Goal: Task Accomplishment & Management: Use online tool/utility

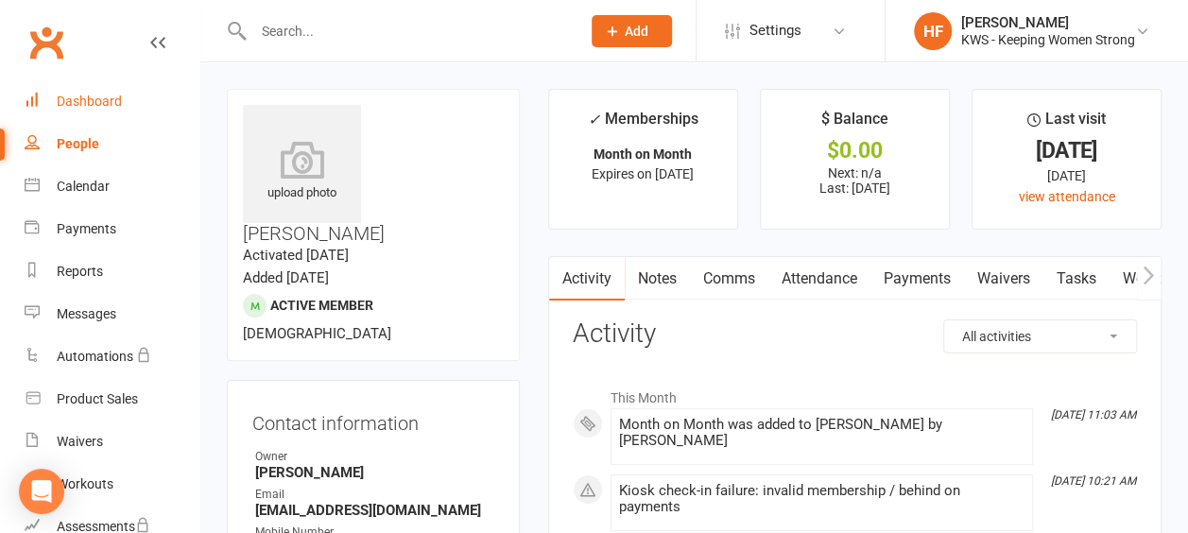
click at [113, 98] on div "Dashboard" at bounding box center [89, 101] width 65 height 15
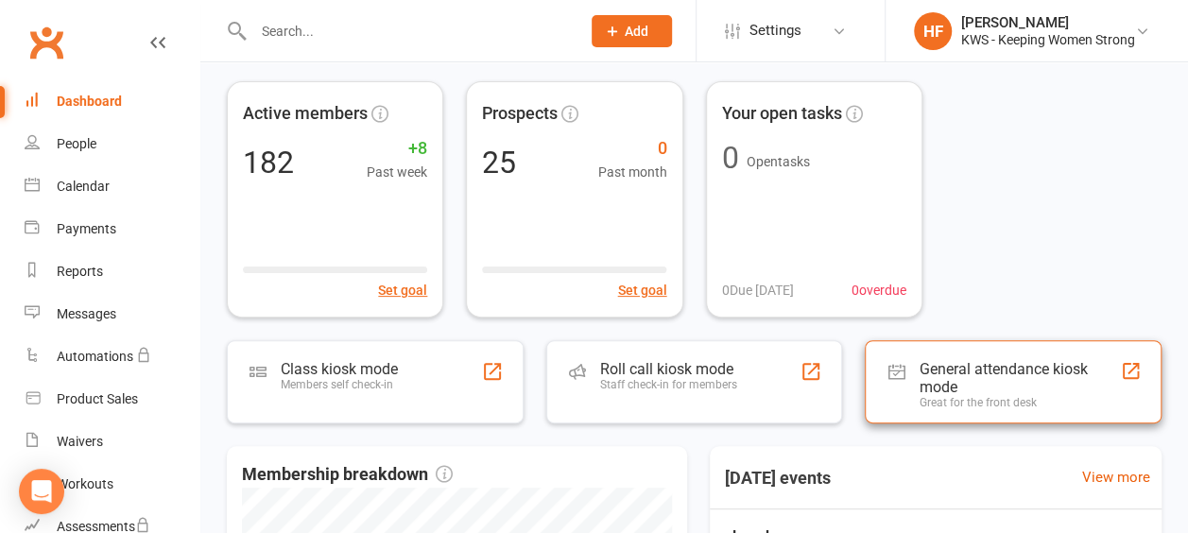
scroll to position [189, 0]
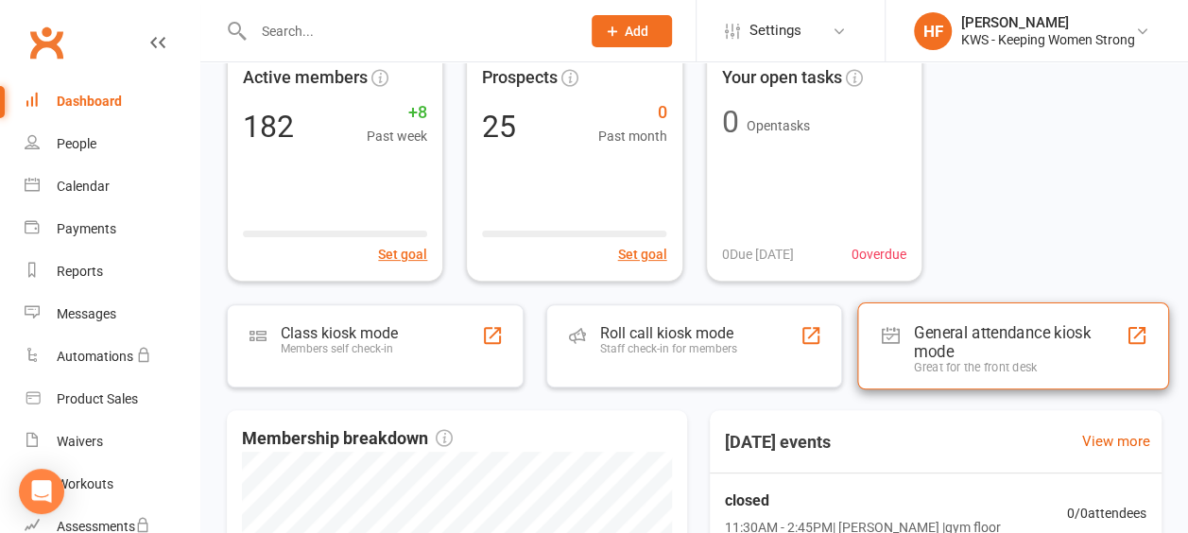
click at [935, 335] on div "General attendance kiosk mode" at bounding box center [1019, 341] width 211 height 38
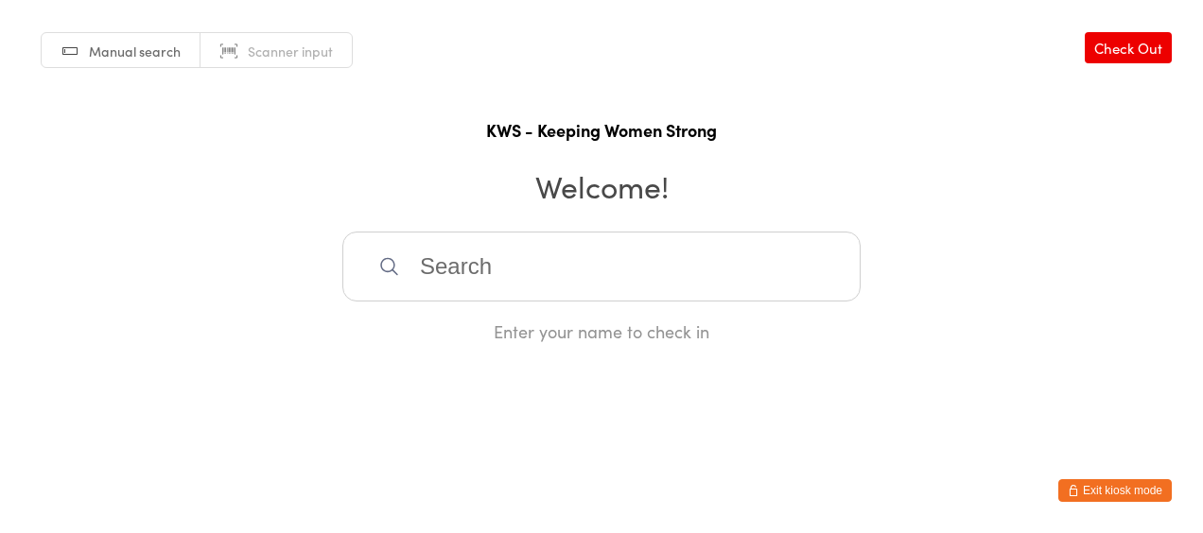
click at [460, 276] on input "search" at bounding box center [601, 267] width 518 height 70
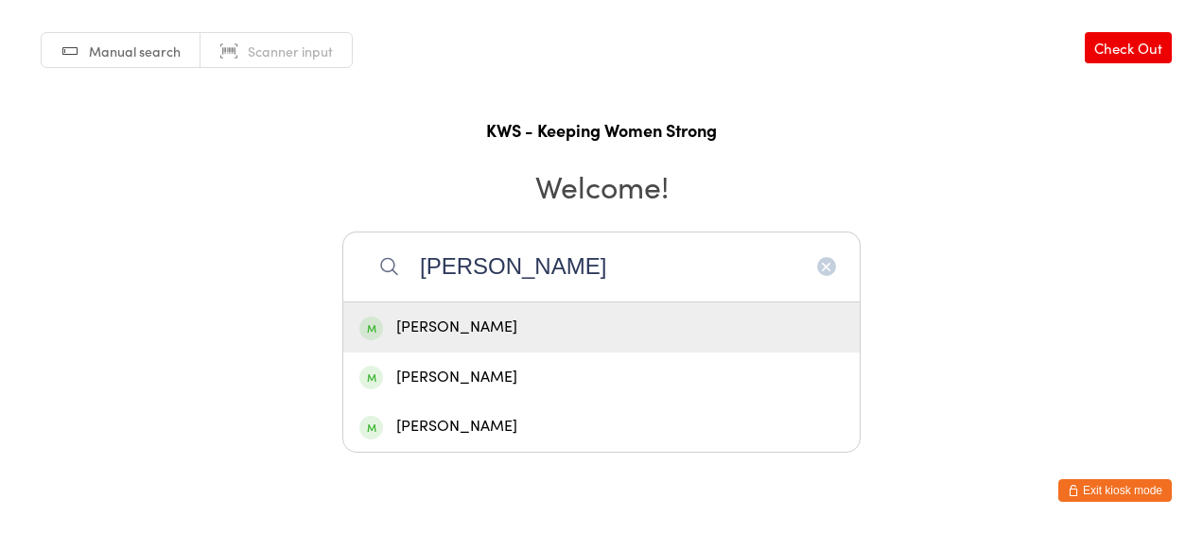
type input "kay"
click at [479, 326] on div "Kay Pedrini" at bounding box center [601, 328] width 484 height 26
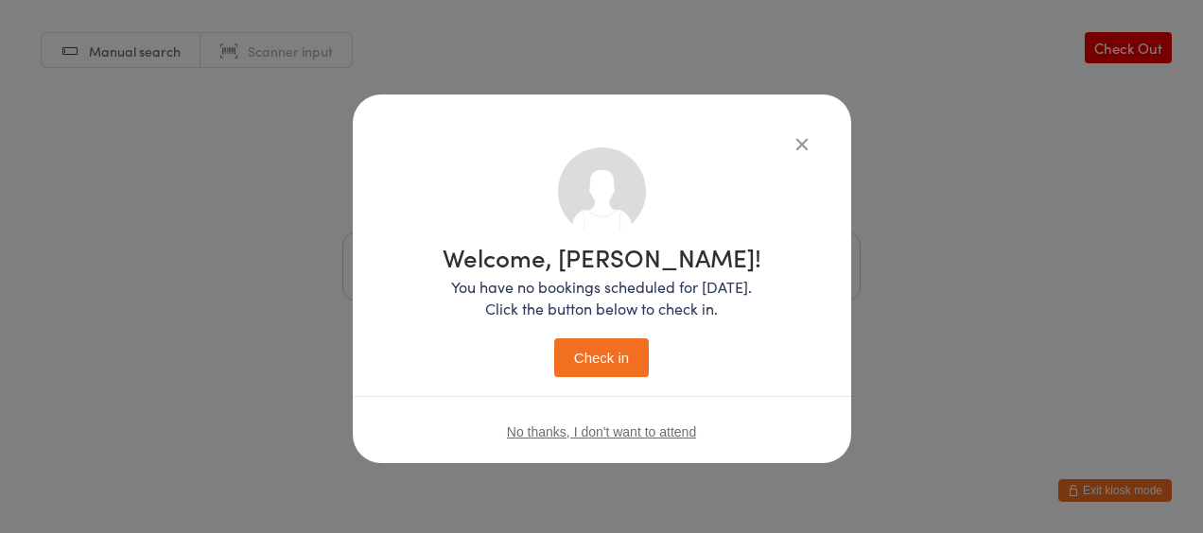
click at [616, 355] on button "Check in" at bounding box center [601, 357] width 95 height 39
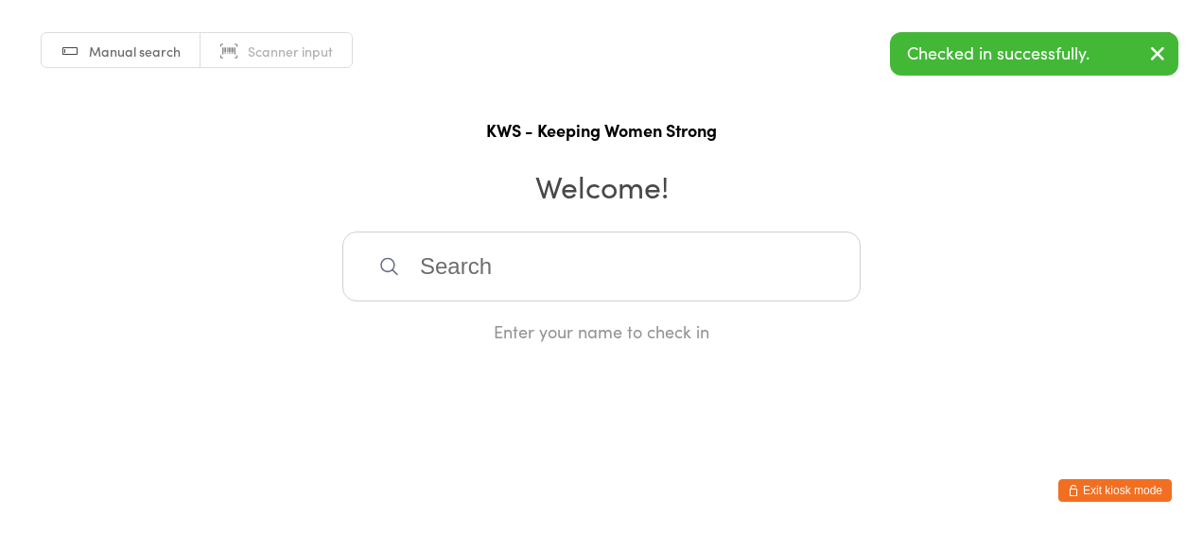
click at [476, 271] on input "search" at bounding box center [601, 267] width 518 height 70
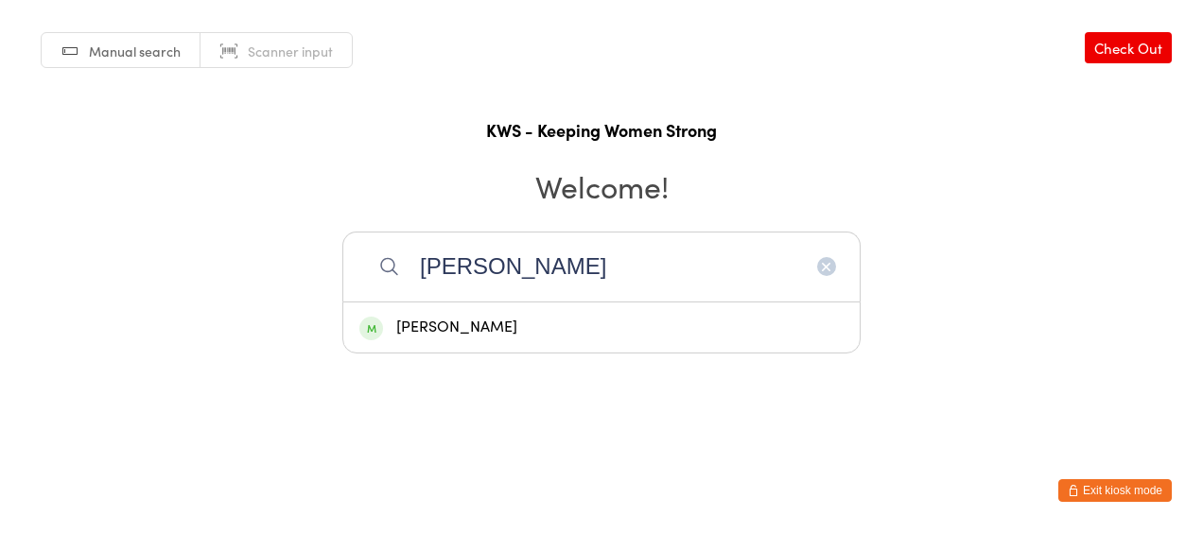
type input "trish"
click at [459, 323] on div "Trisha Staples" at bounding box center [601, 328] width 484 height 26
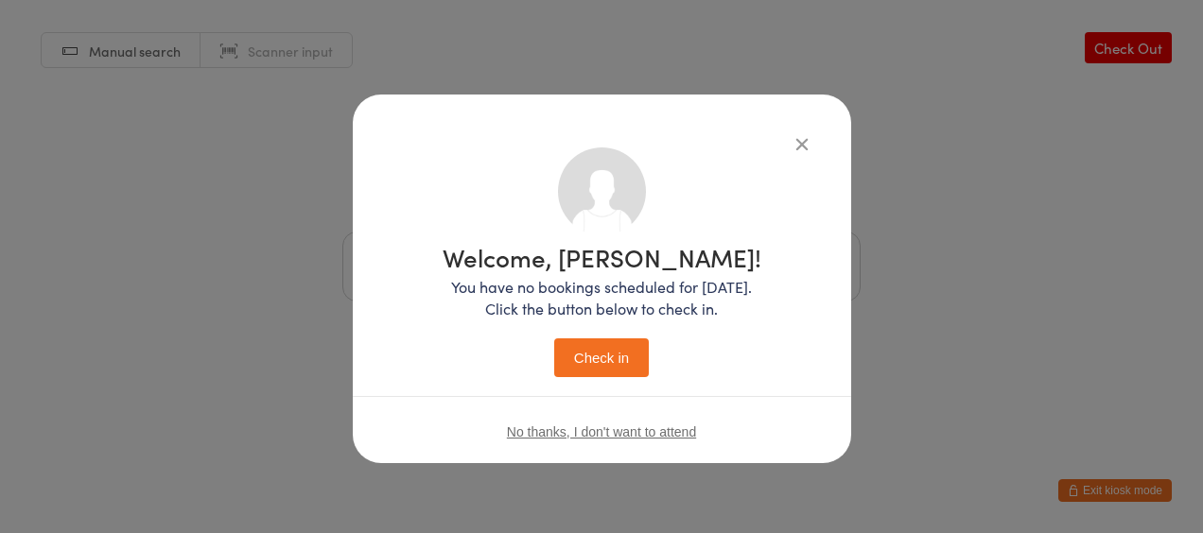
click at [605, 355] on button "Check in" at bounding box center [601, 357] width 95 height 39
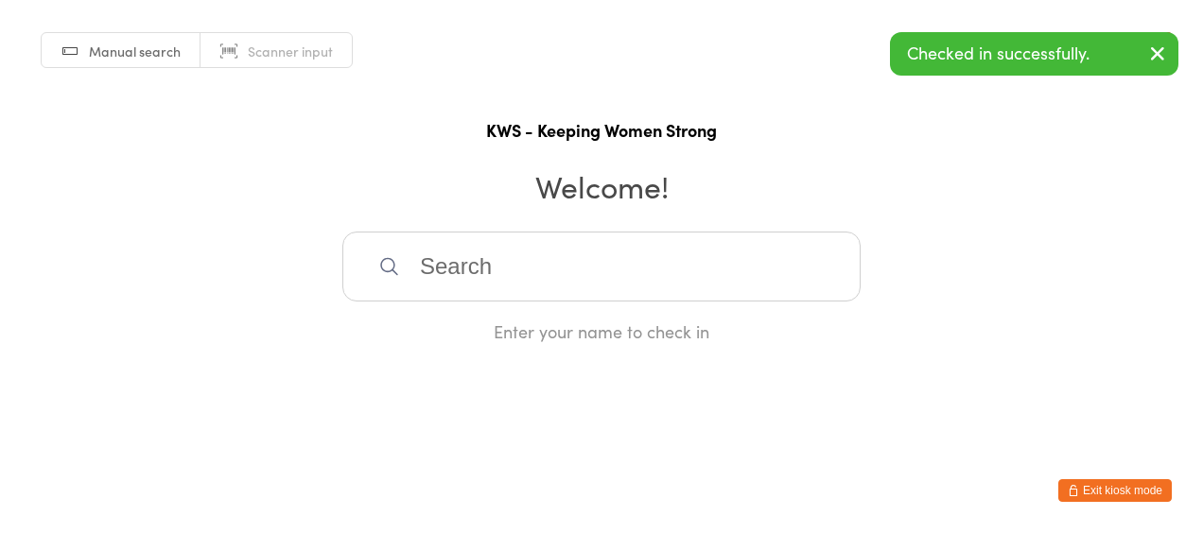
click at [1104, 486] on button "Exit kiosk mode" at bounding box center [1114, 490] width 113 height 23
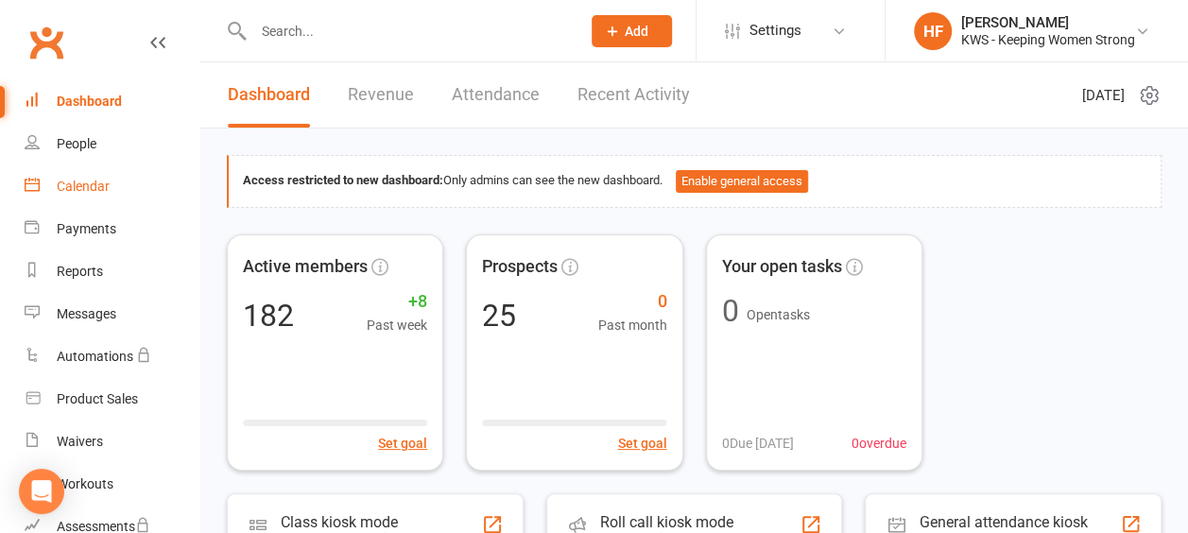
click at [97, 185] on div "Calendar" at bounding box center [83, 186] width 53 height 15
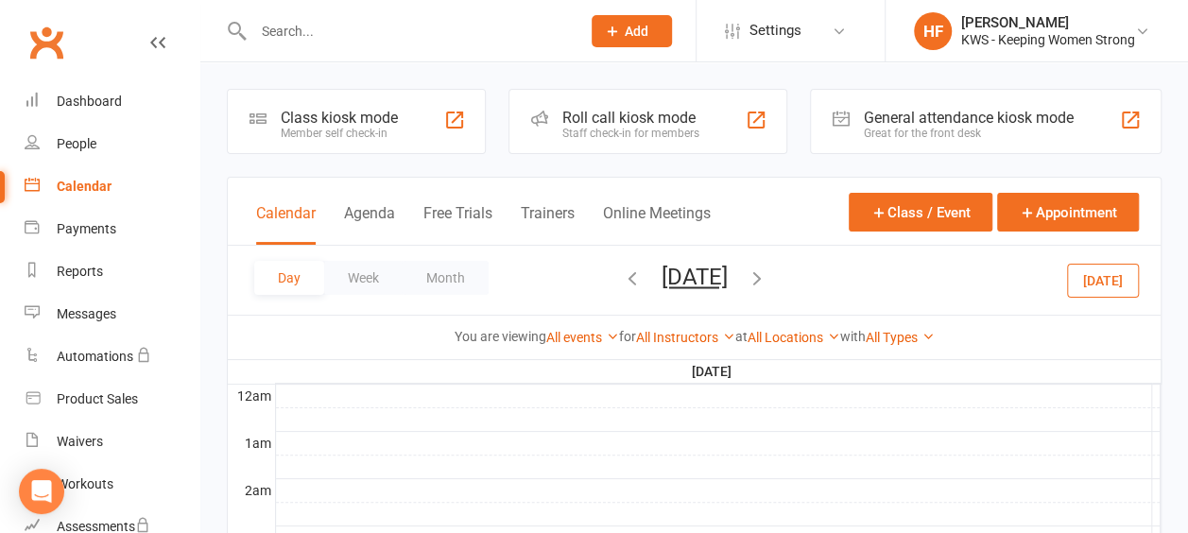
click at [622, 276] on icon "button" at bounding box center [632, 278] width 21 height 21
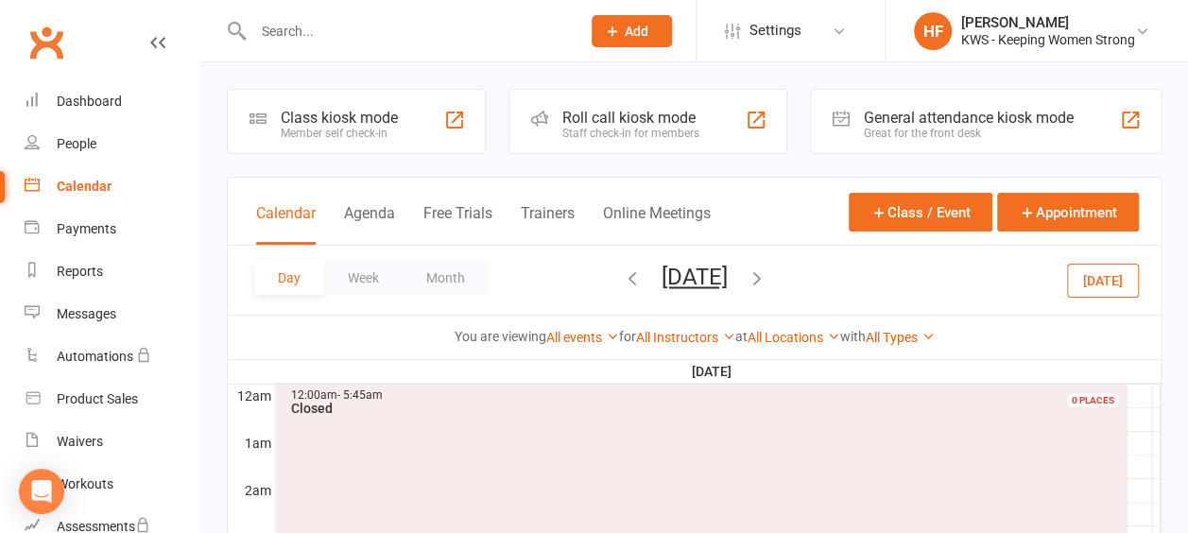
click at [622, 277] on icon "button" at bounding box center [632, 278] width 21 height 21
click at [622, 276] on icon "button" at bounding box center [632, 278] width 21 height 21
